Goal: Task Accomplishment & Management: Use online tool/utility

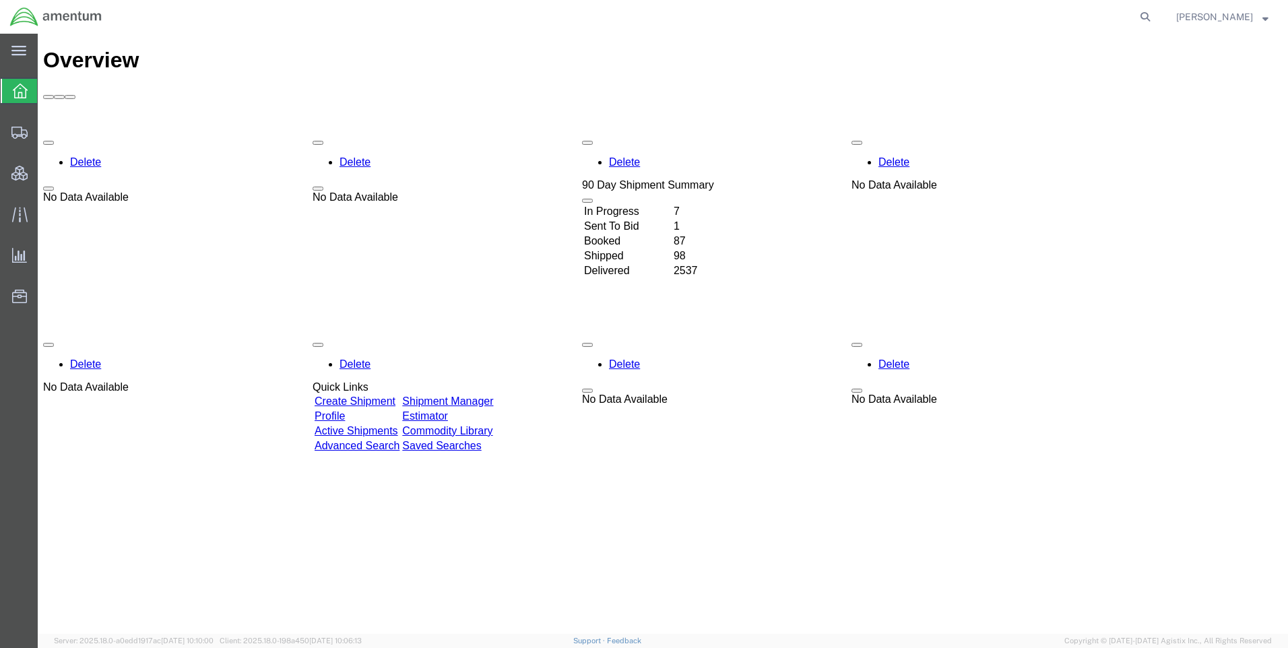
click at [1147, 15] on icon at bounding box center [1145, 16] width 19 height 19
paste input "DCO-25246-167713"
type input "DCO-25246-167713"
click at [1153, 16] on icon at bounding box center [1145, 16] width 19 height 19
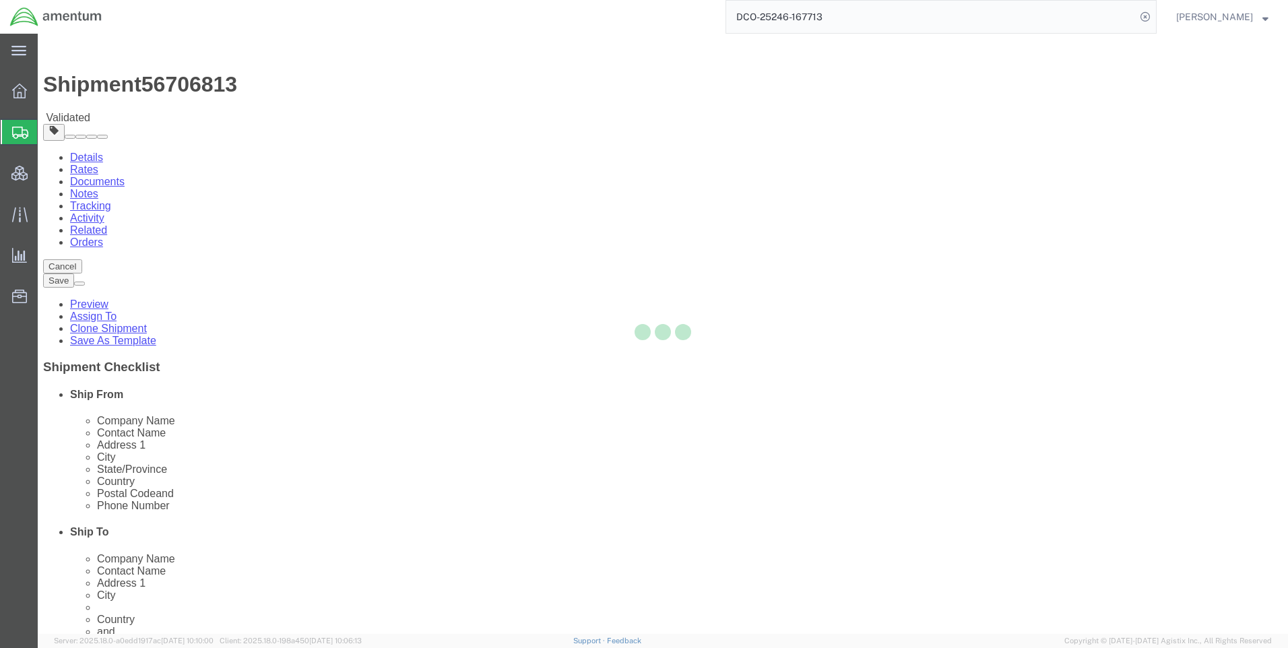
select select "42668"
select select "58431"
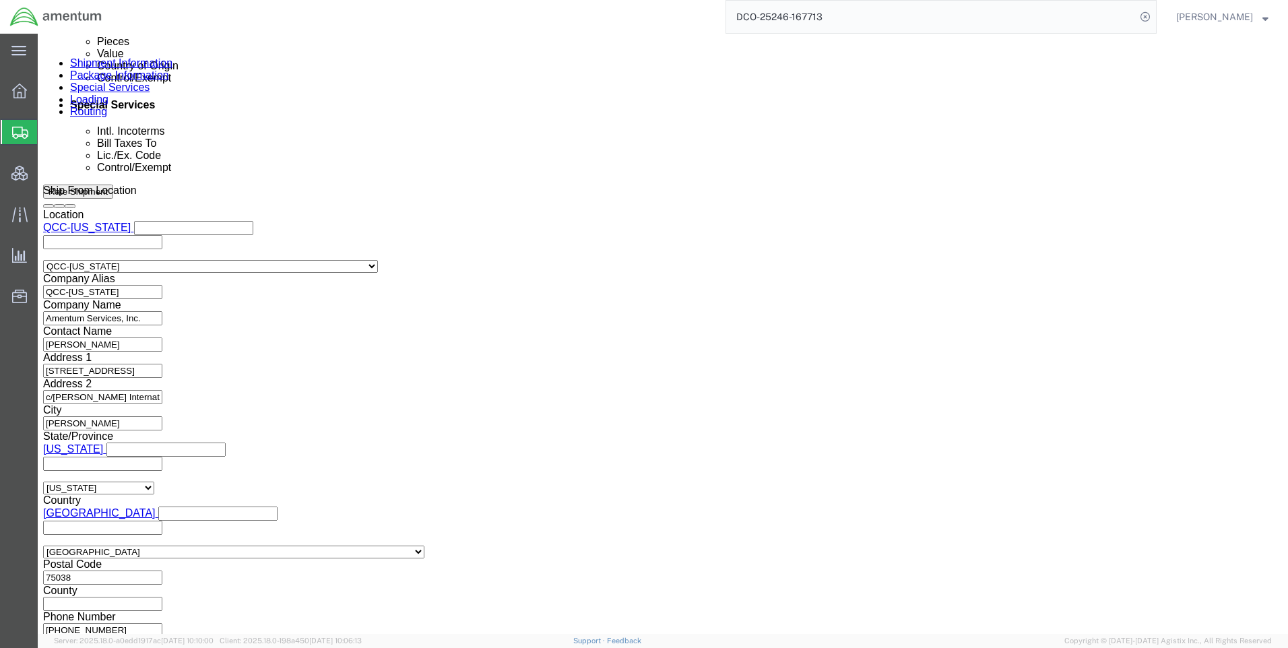
scroll to position [850, 0]
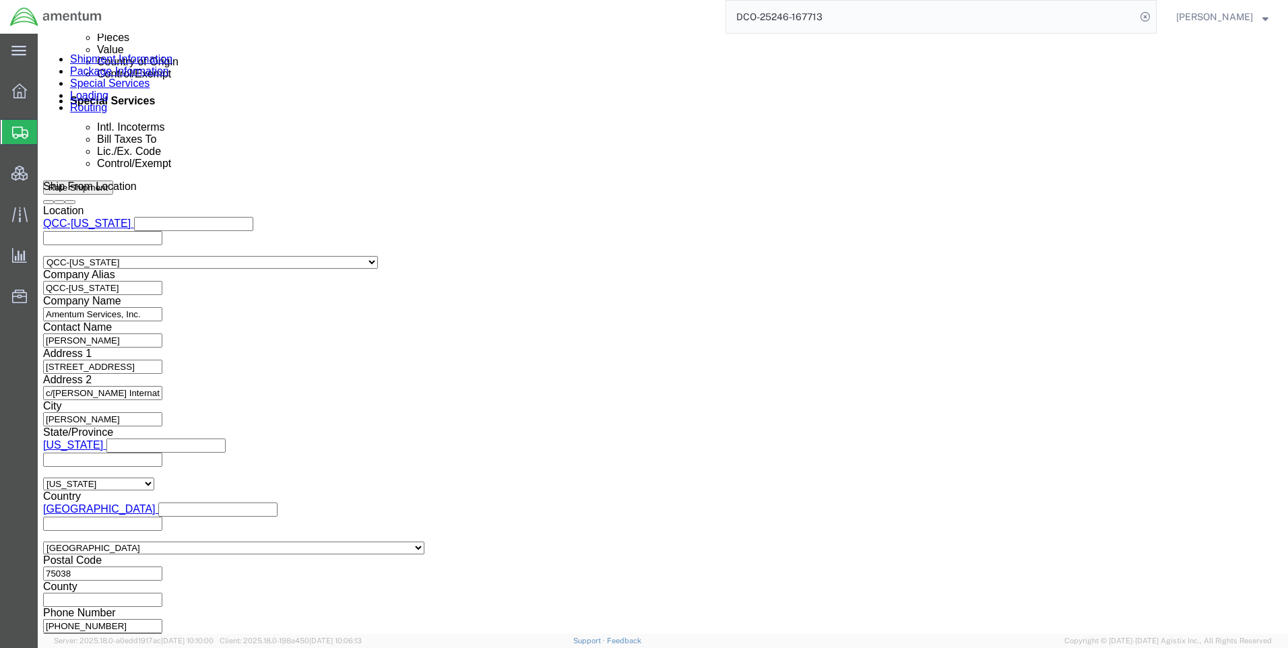
click button "Continue"
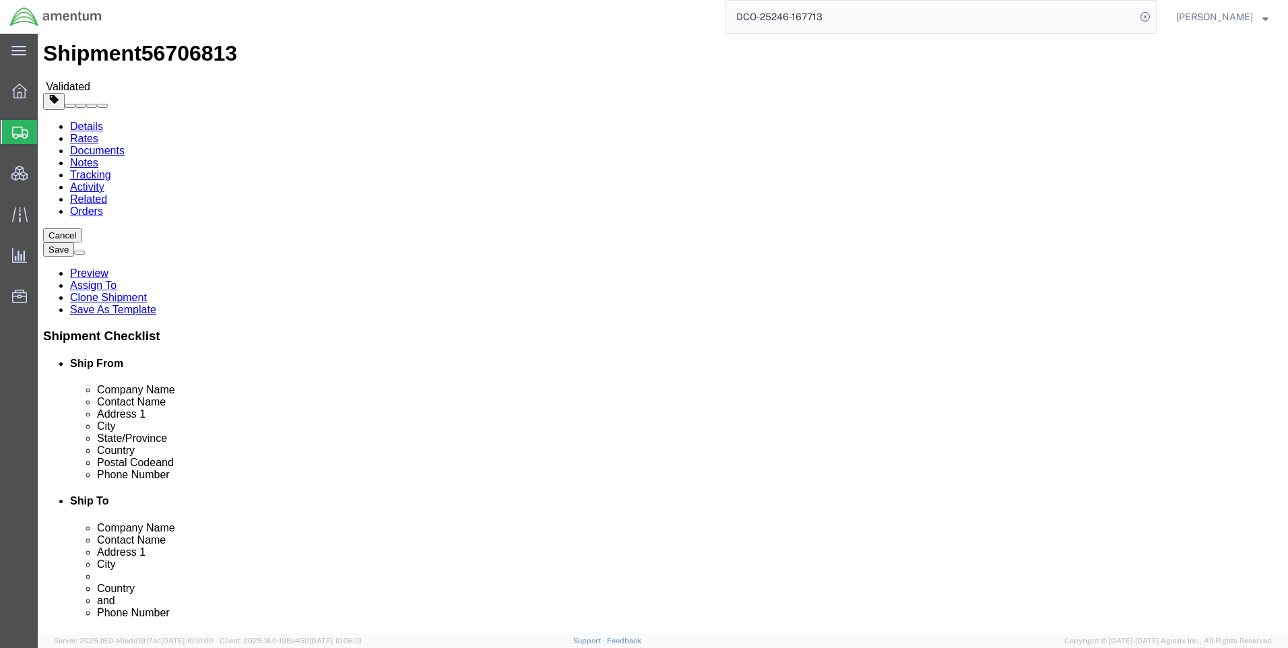
scroll to position [48, 0]
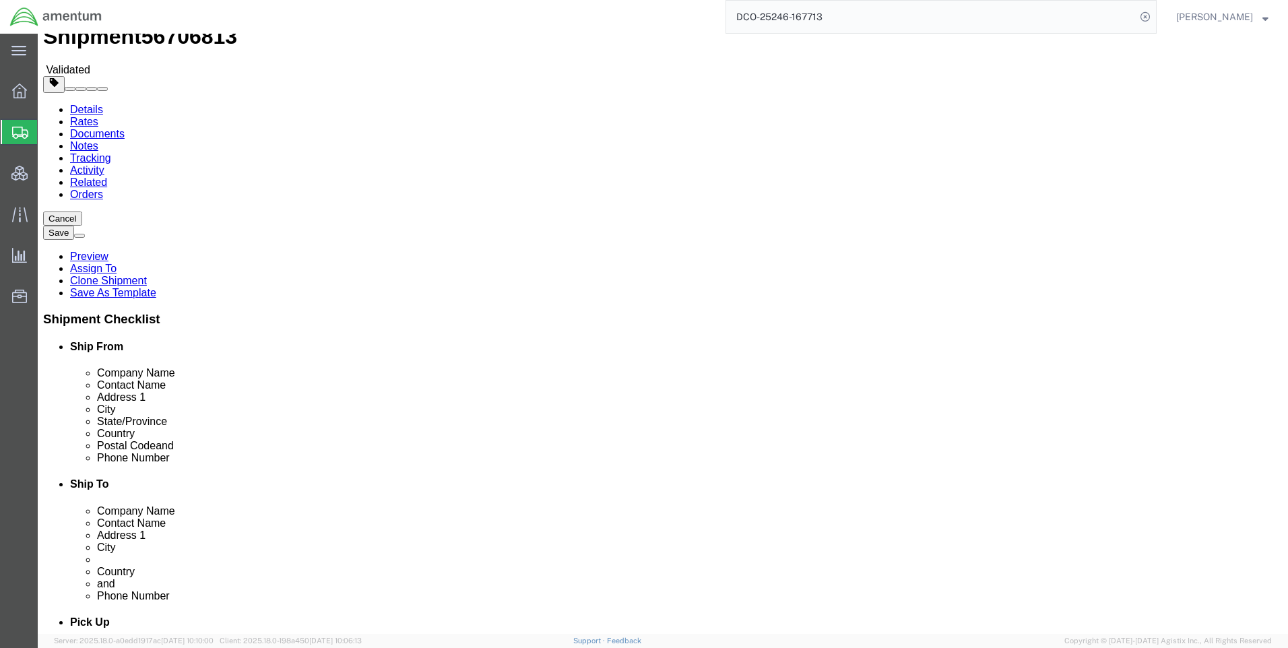
click button "Continue"
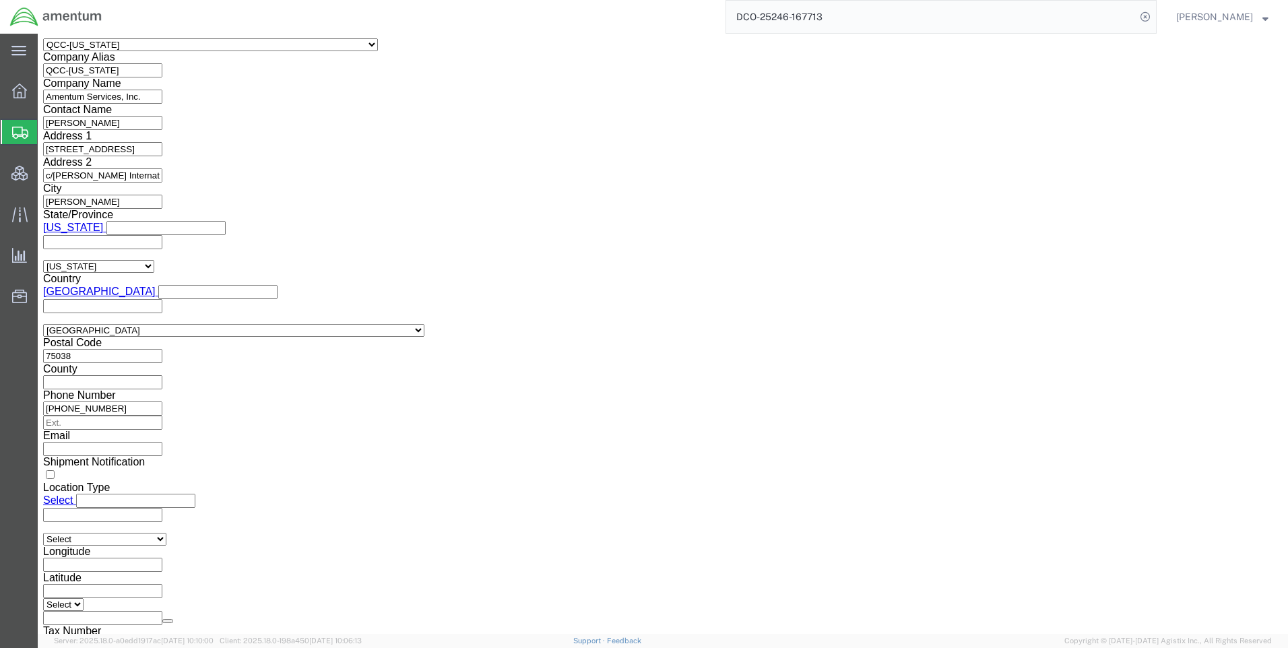
scroll to position [1017, 0]
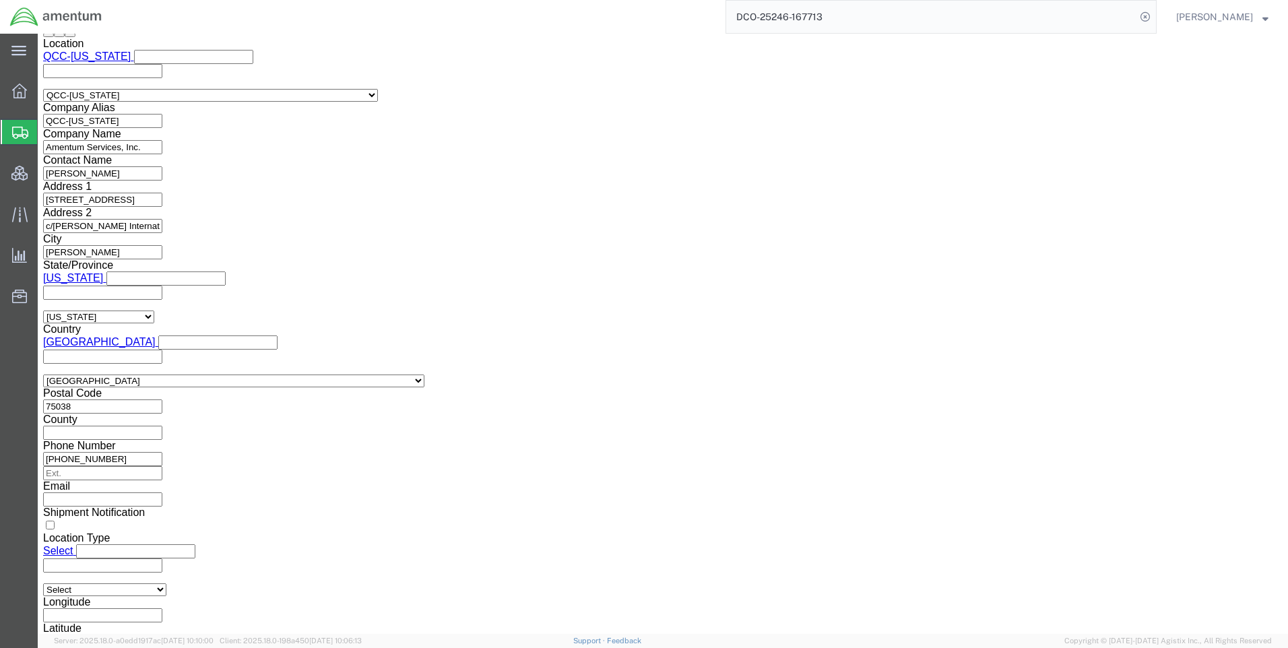
paste input "X20250903808218"
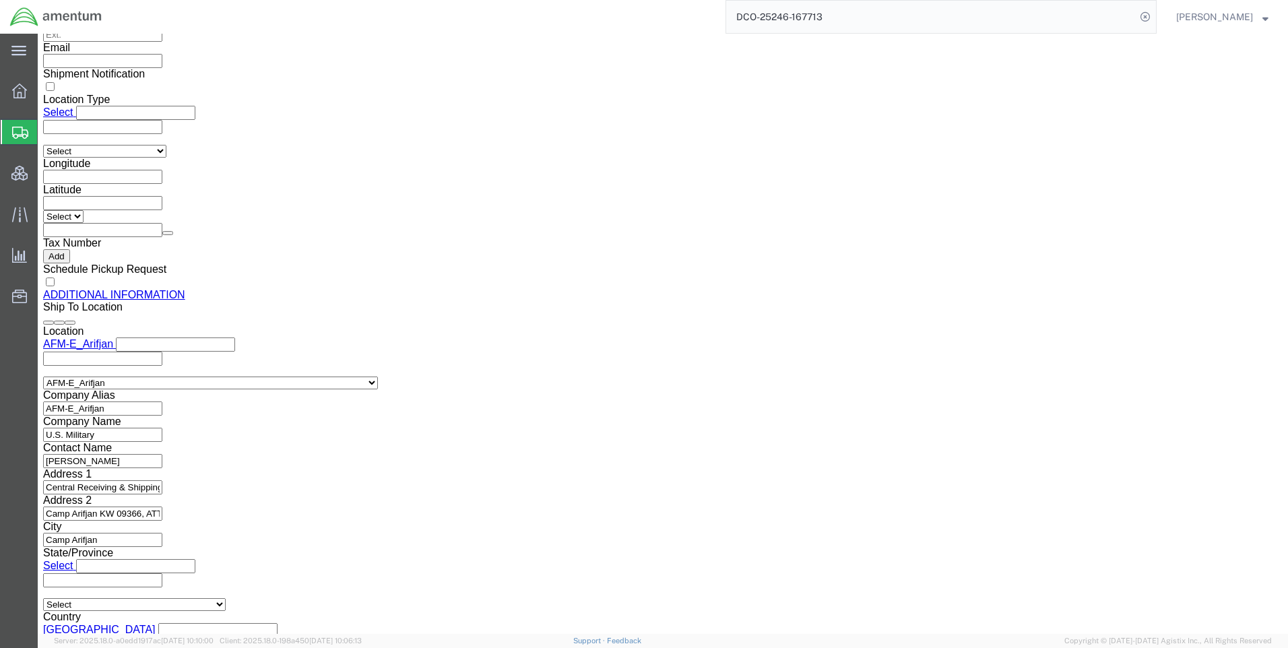
scroll to position [1556, 0]
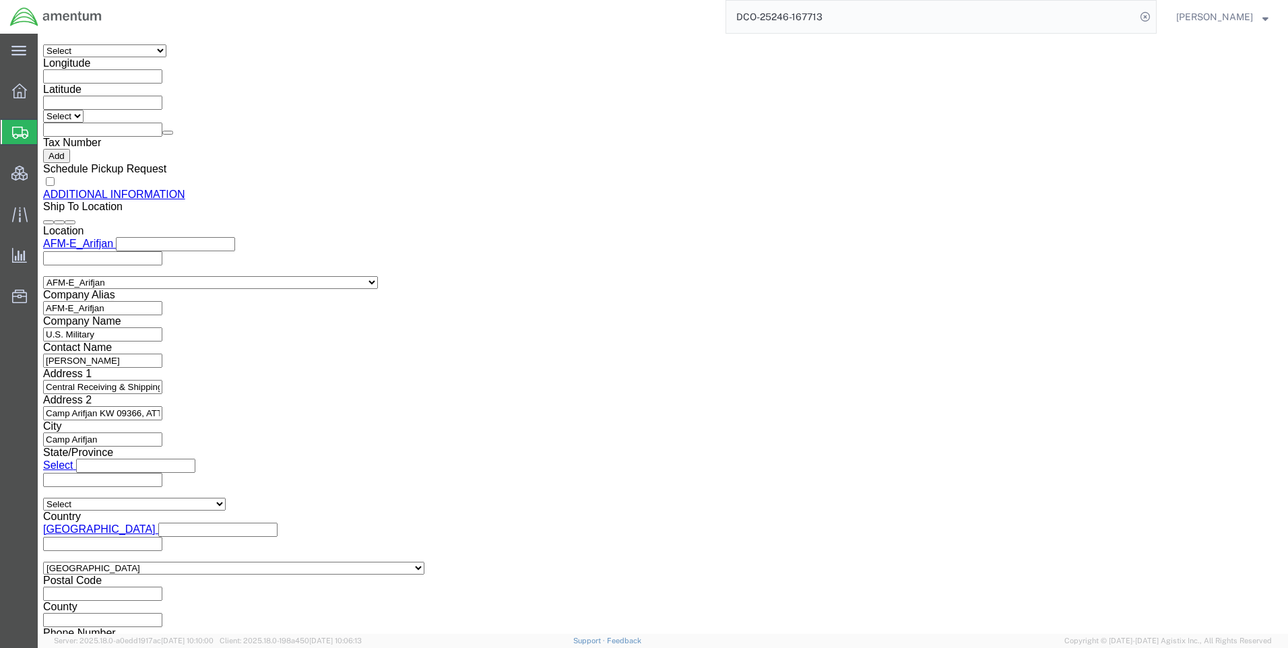
type input "X20250903808218"
click button "Rate Shipment"
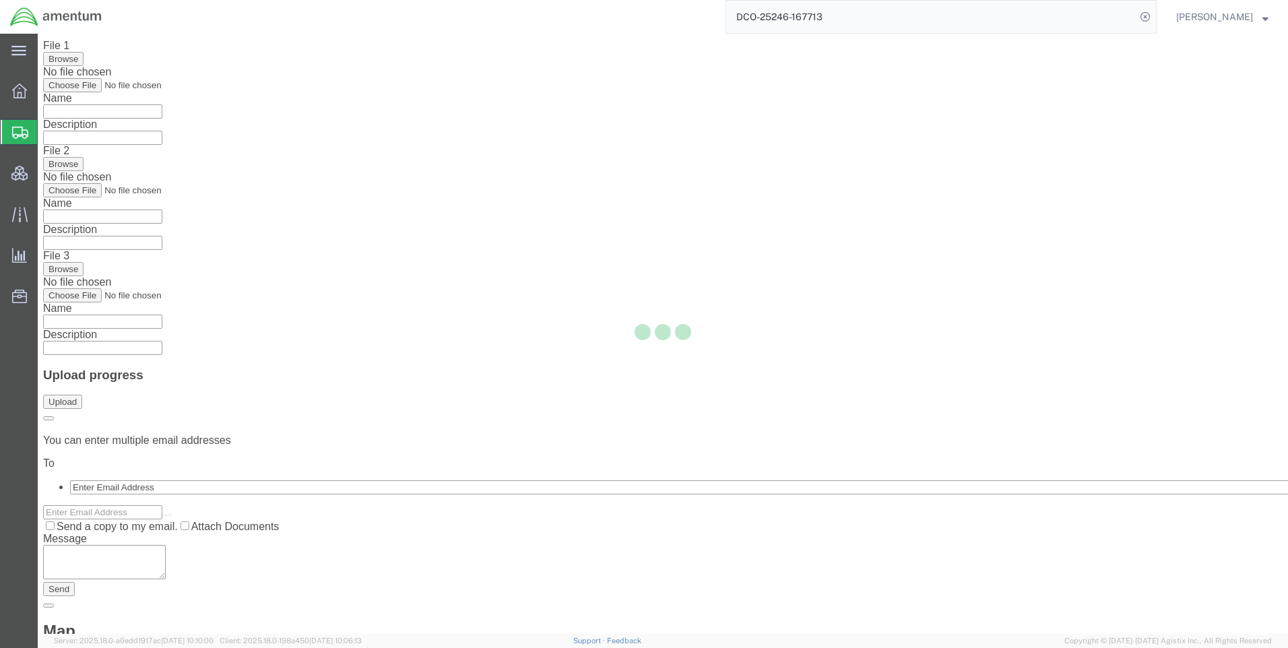
scroll to position [0, 0]
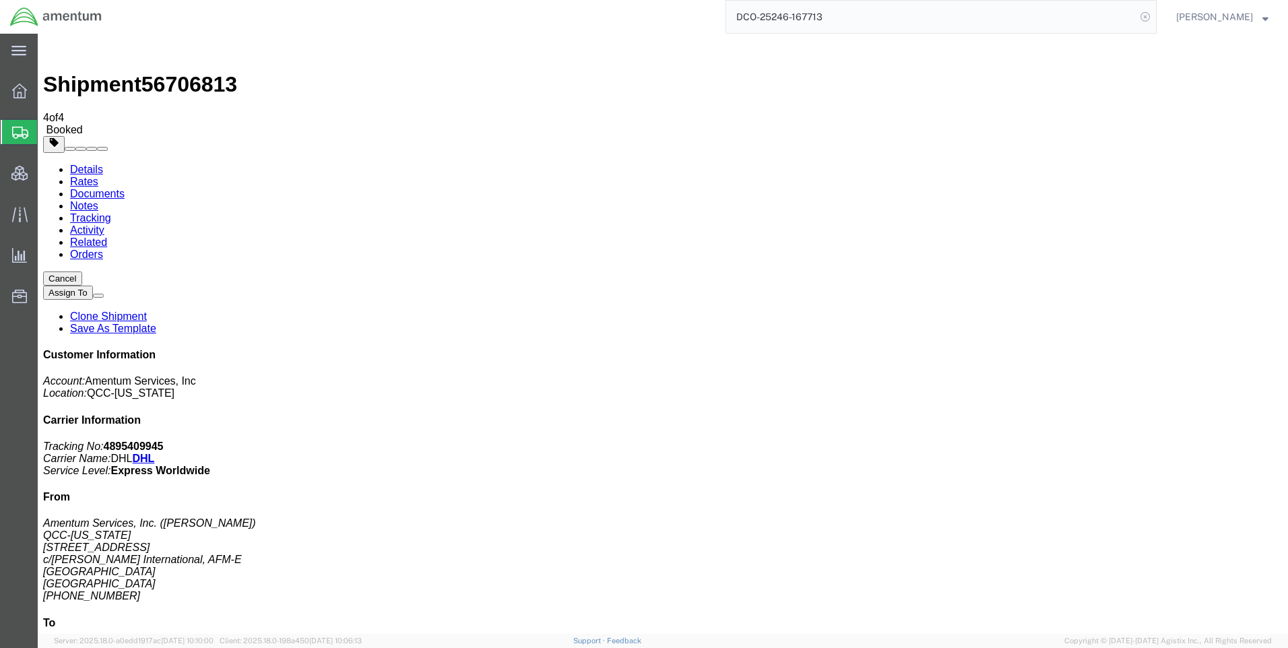
click at [1155, 14] on icon at bounding box center [1145, 16] width 19 height 19
paste input "DCO-25246-167714"
type input "DCO-25246-167714"
click at [1151, 11] on icon at bounding box center [1145, 16] width 19 height 19
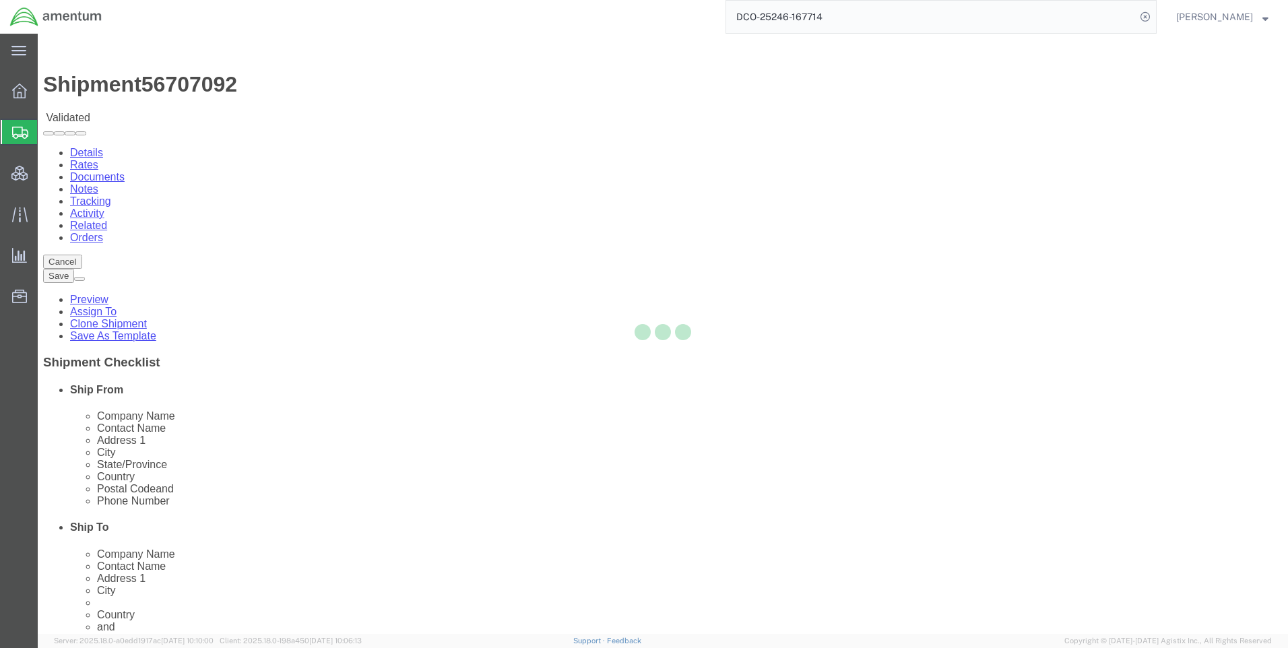
select select "42668"
select select "69491"
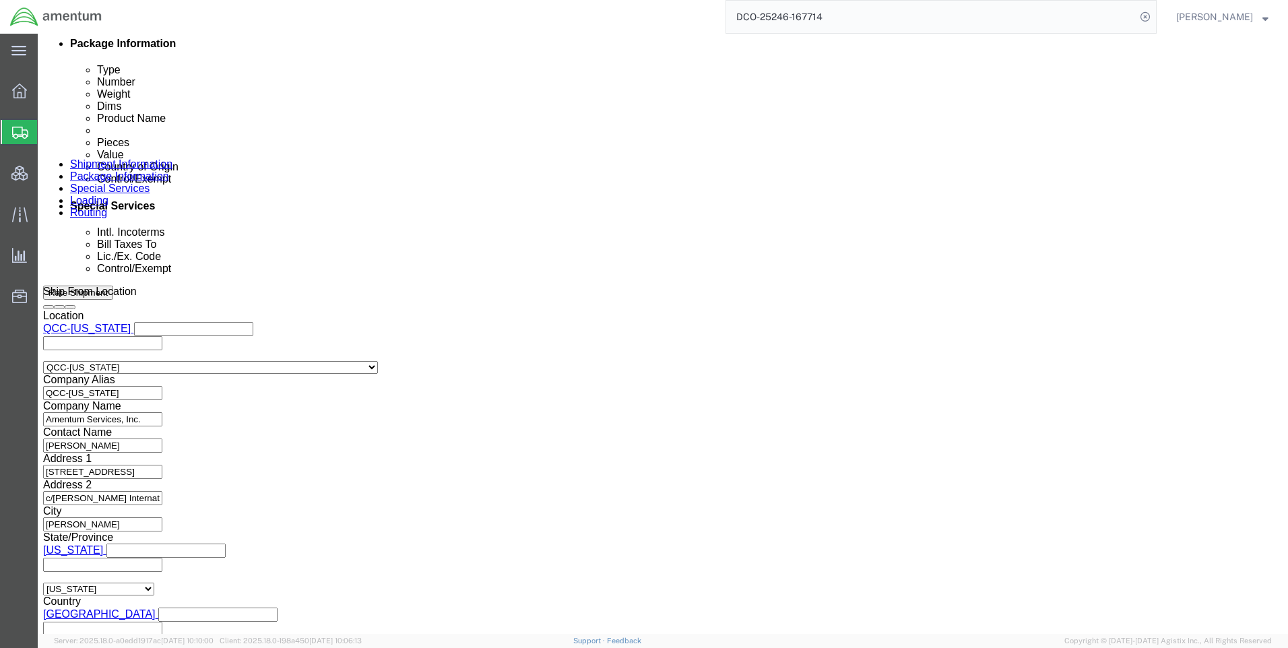
scroll to position [850, 0]
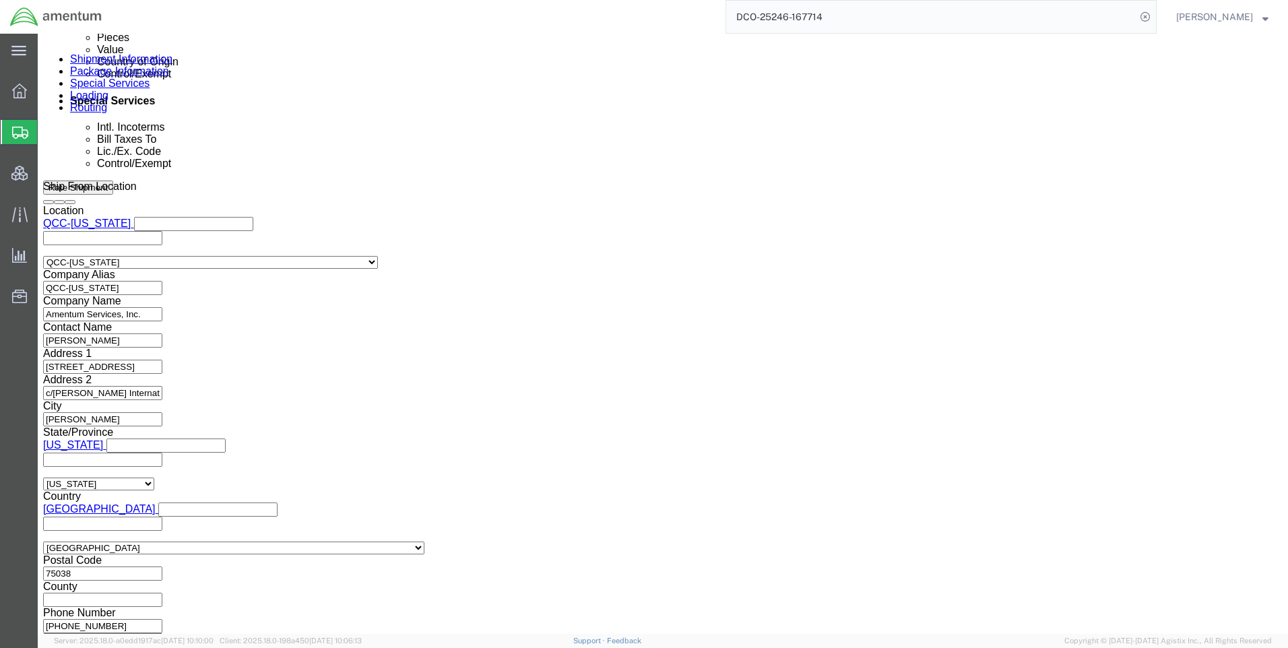
drag, startPoint x: 266, startPoint y: 93, endPoint x: 381, endPoint y: 98, distance: 115.3
click icon
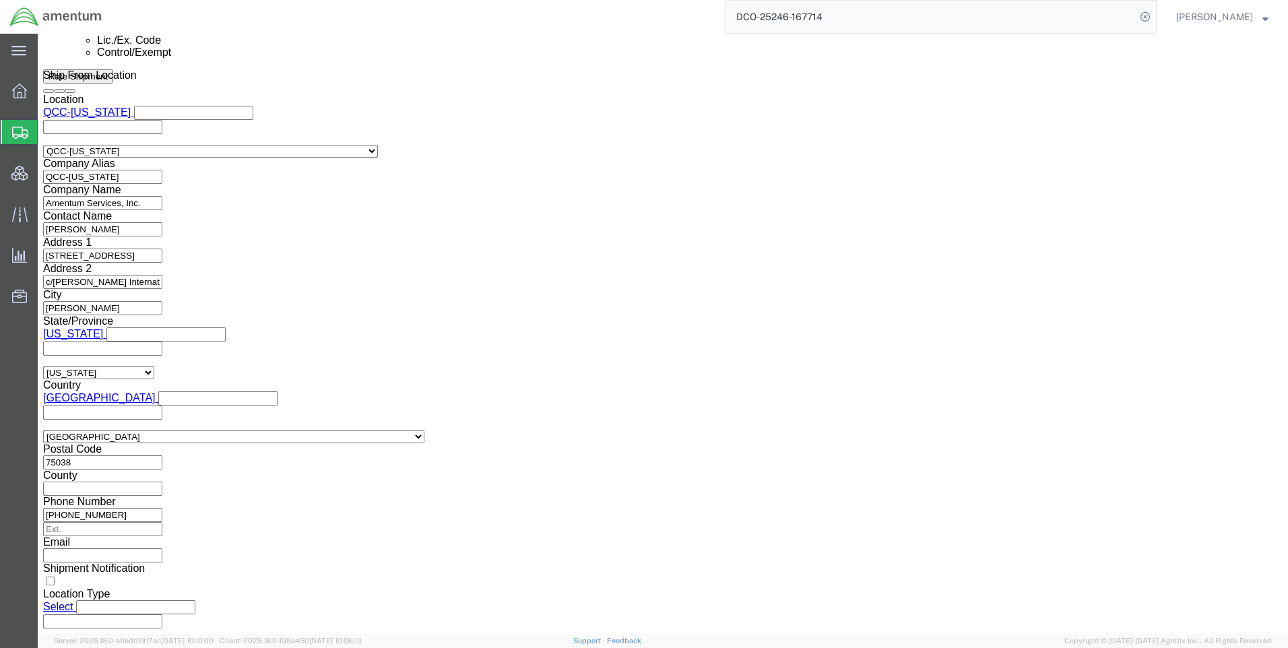
scroll to position [949, 0]
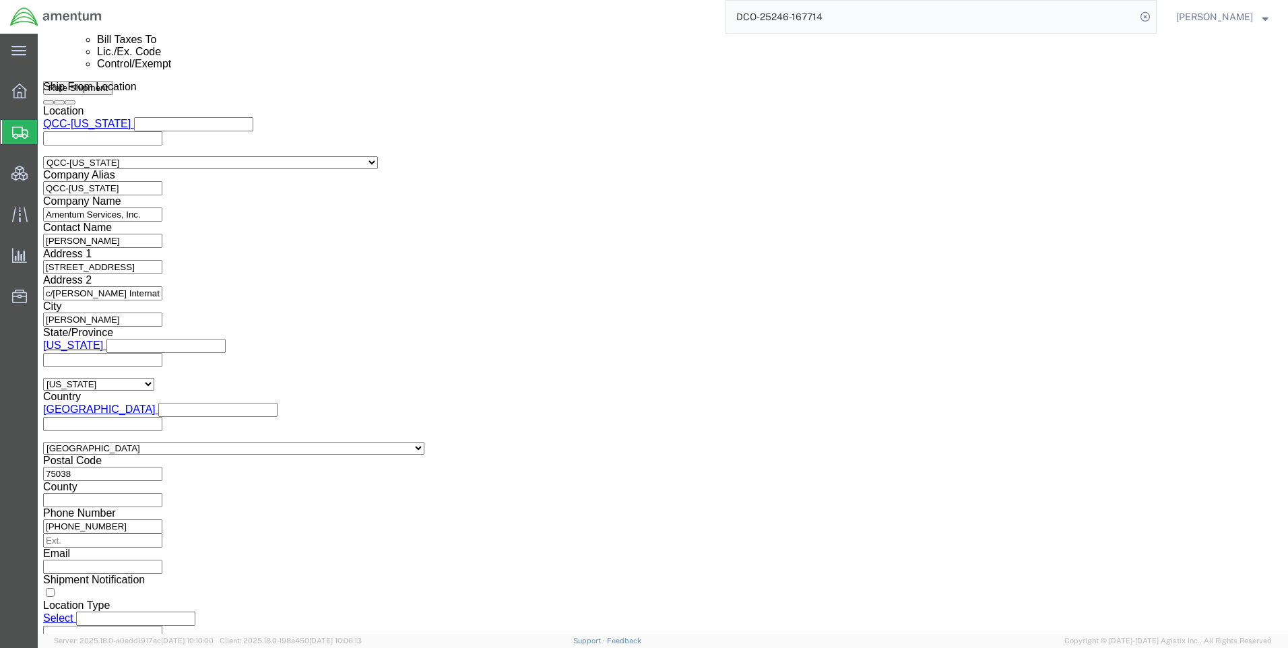
click button "Rate Shipment"
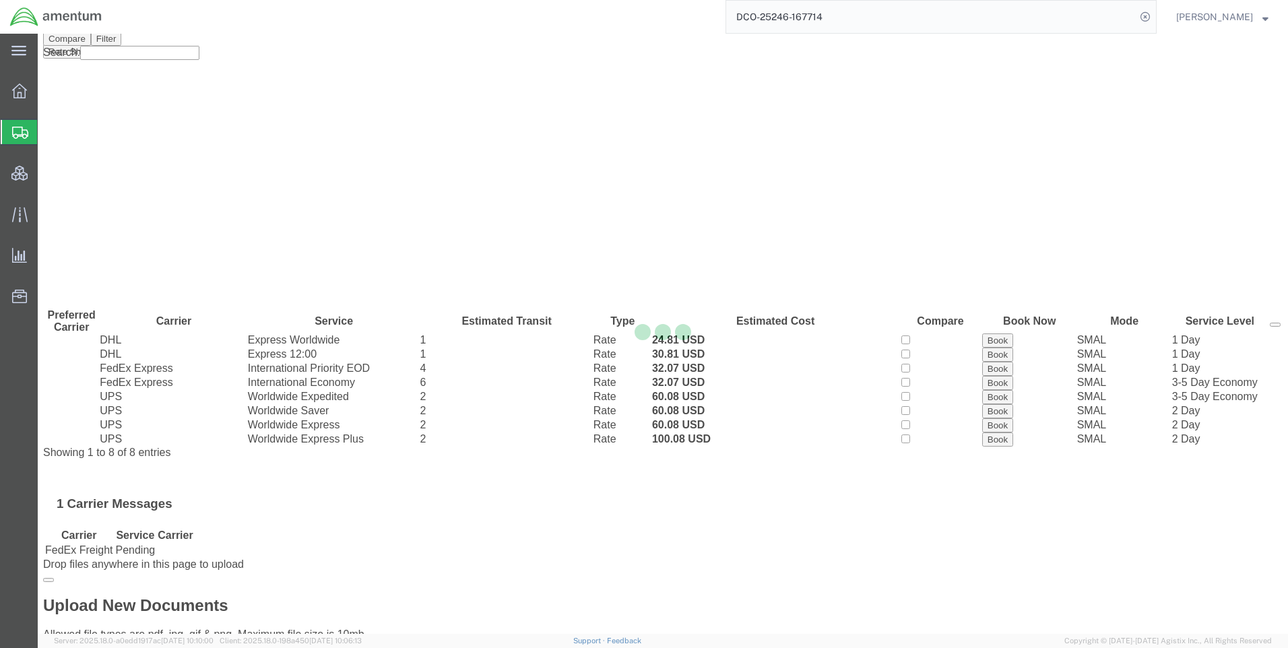
scroll to position [0, 0]
